Goal: Task Accomplishment & Management: Manage account settings

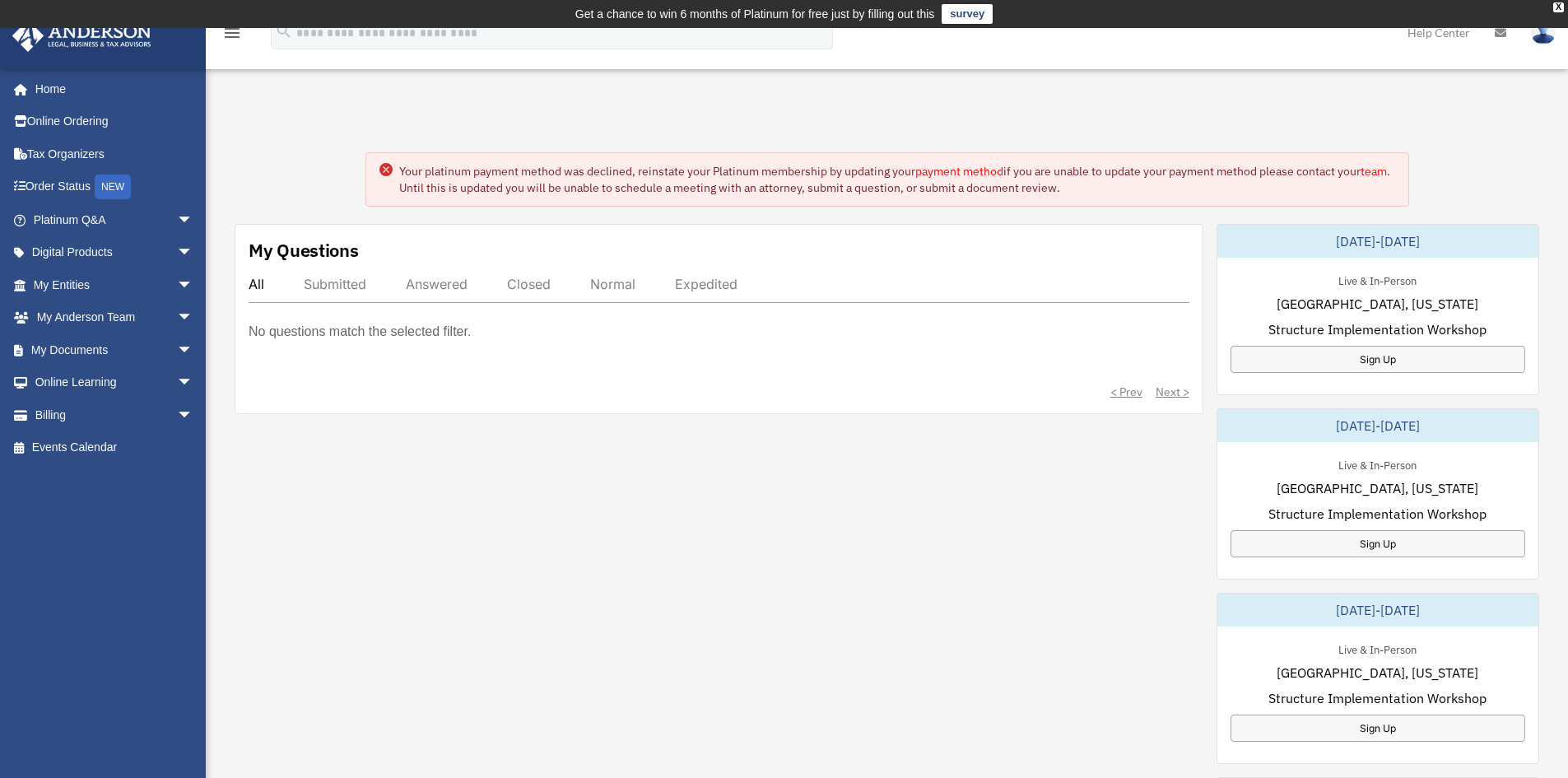
click at [943, 169] on link "payment method" at bounding box center [959, 170] width 88 height 15
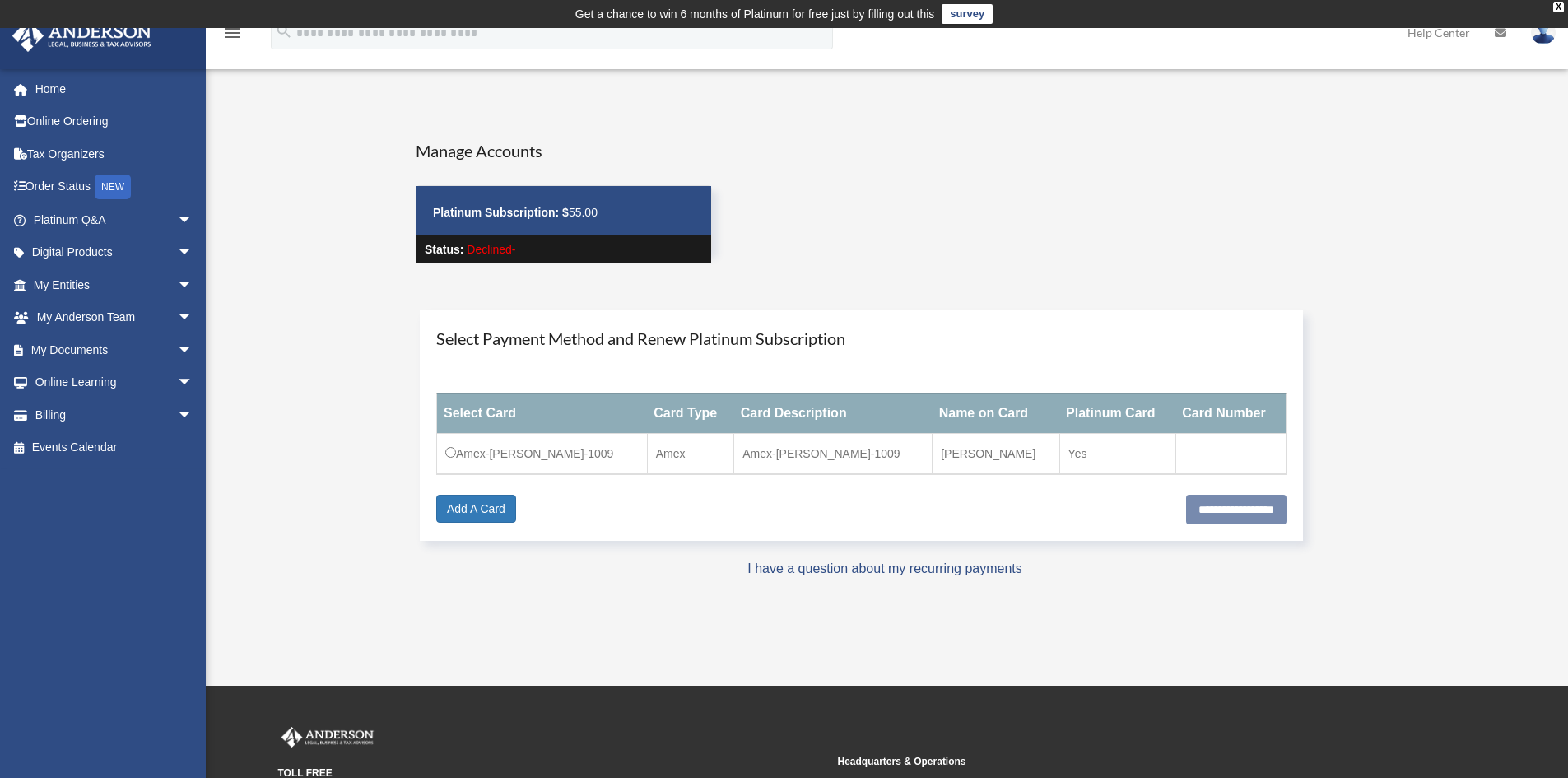
click at [531, 452] on td "Amex-Vinh-Sy-1009" at bounding box center [542, 454] width 211 height 41
click at [471, 450] on td "Amex-Vinh-Sy-1009" at bounding box center [542, 454] width 211 height 41
click at [1225, 514] on input "**********" at bounding box center [1236, 509] width 101 height 29
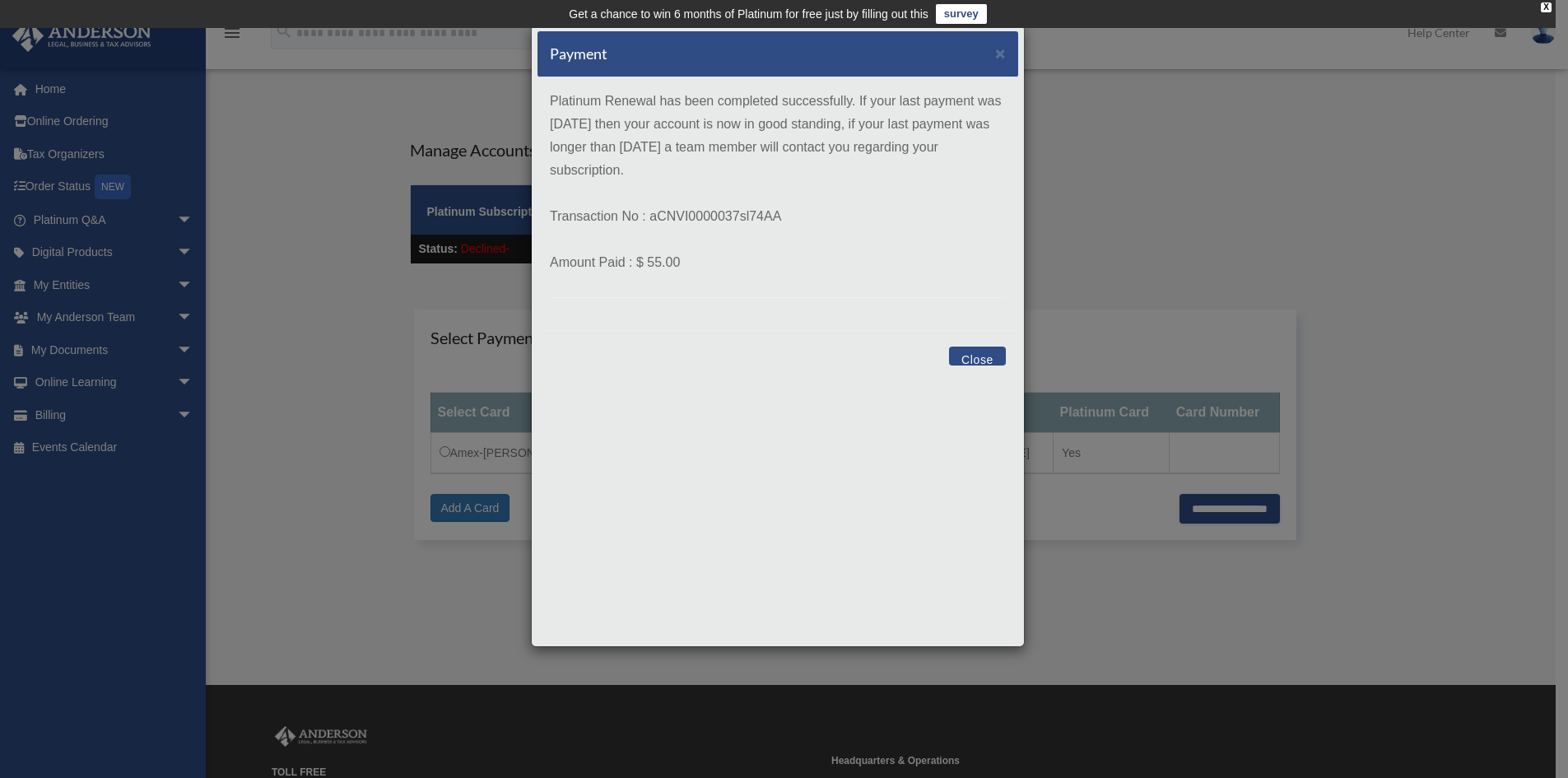
click at [966, 357] on button "Close" at bounding box center [977, 356] width 57 height 19
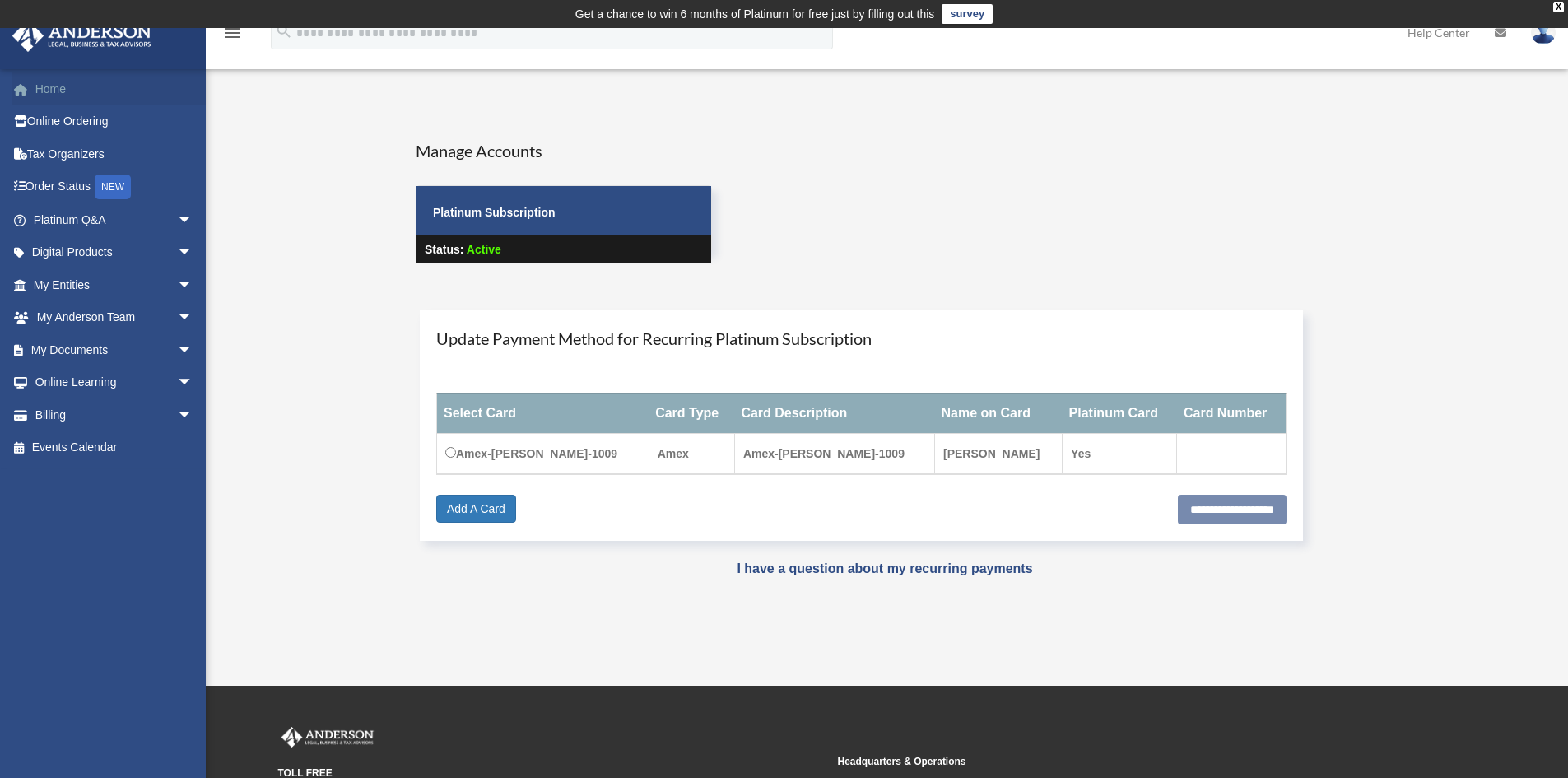
click at [96, 96] on link "Home" at bounding box center [114, 89] width 206 height 33
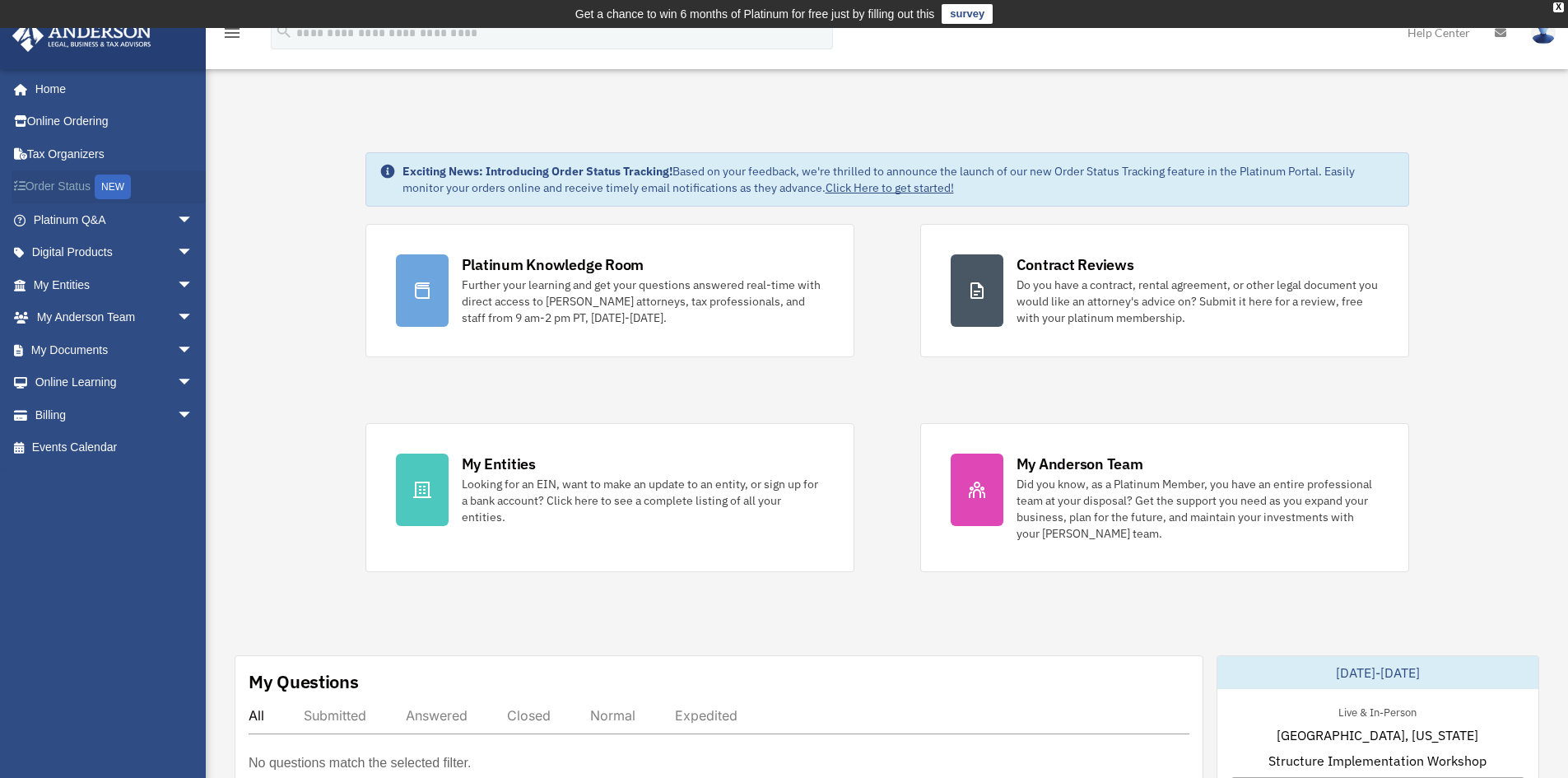
click at [79, 198] on link "Order Status NEW" at bounding box center [114, 187] width 206 height 34
